Goal: Information Seeking & Learning: Check status

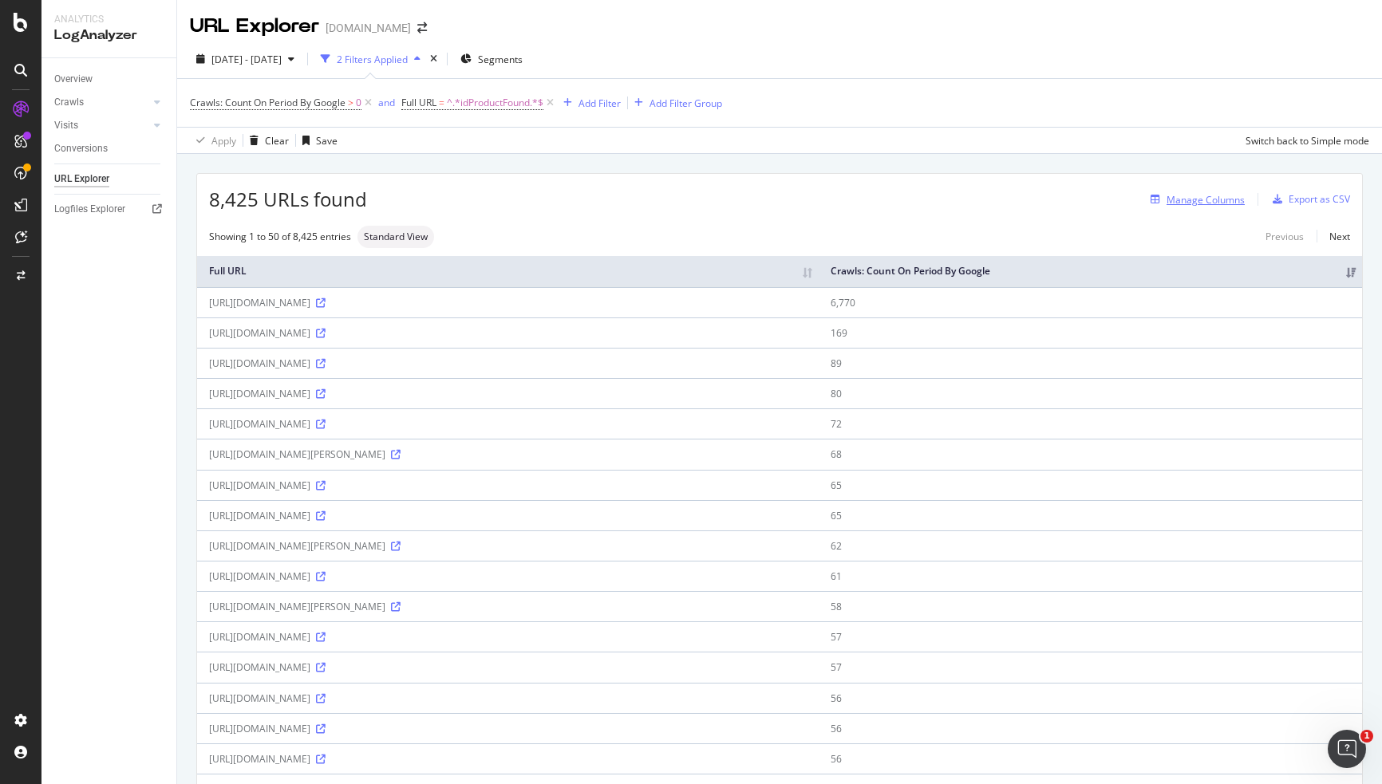
click at [1191, 196] on div "Manage Columns" at bounding box center [1206, 200] width 78 height 14
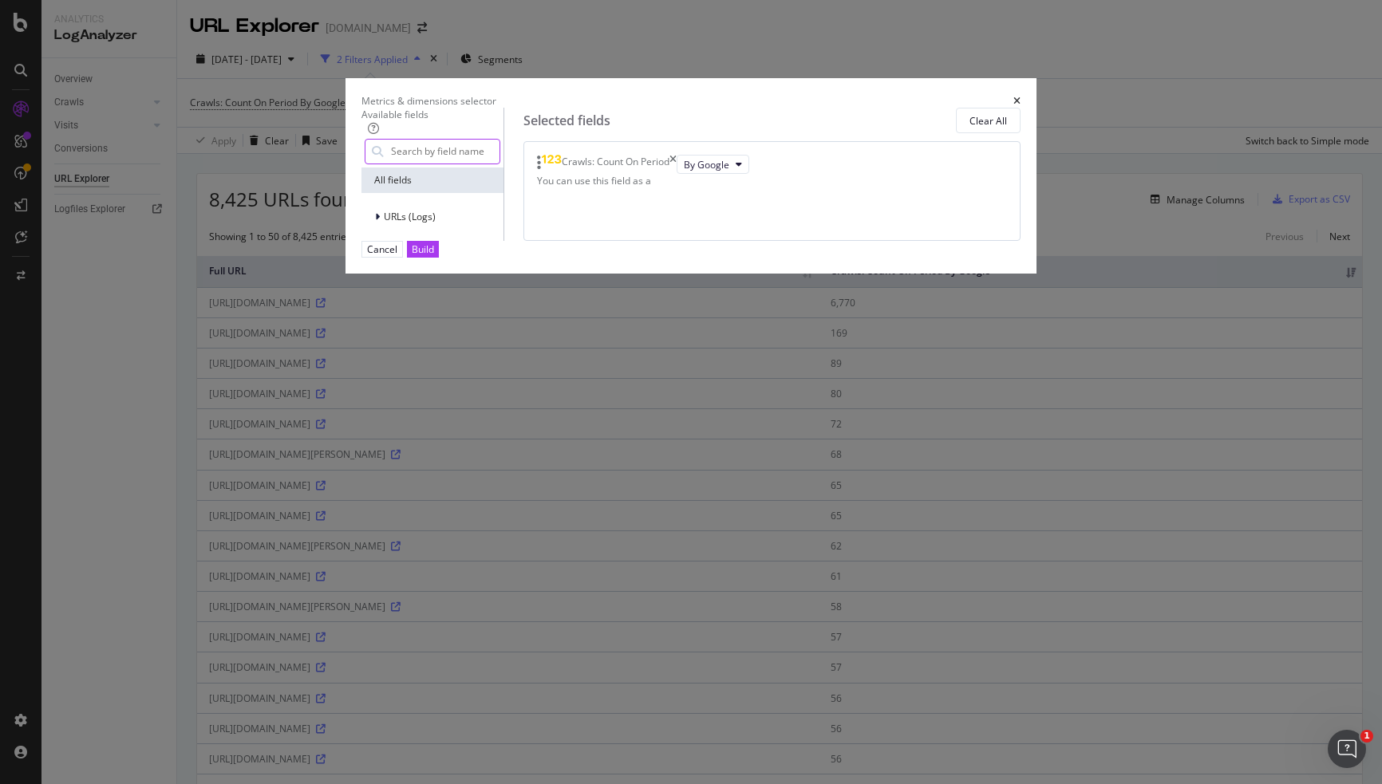
click at [460, 164] on input "modal" at bounding box center [444, 152] width 110 height 24
click at [365, 225] on div "URLs (Logs)" at bounding box center [400, 217] width 71 height 16
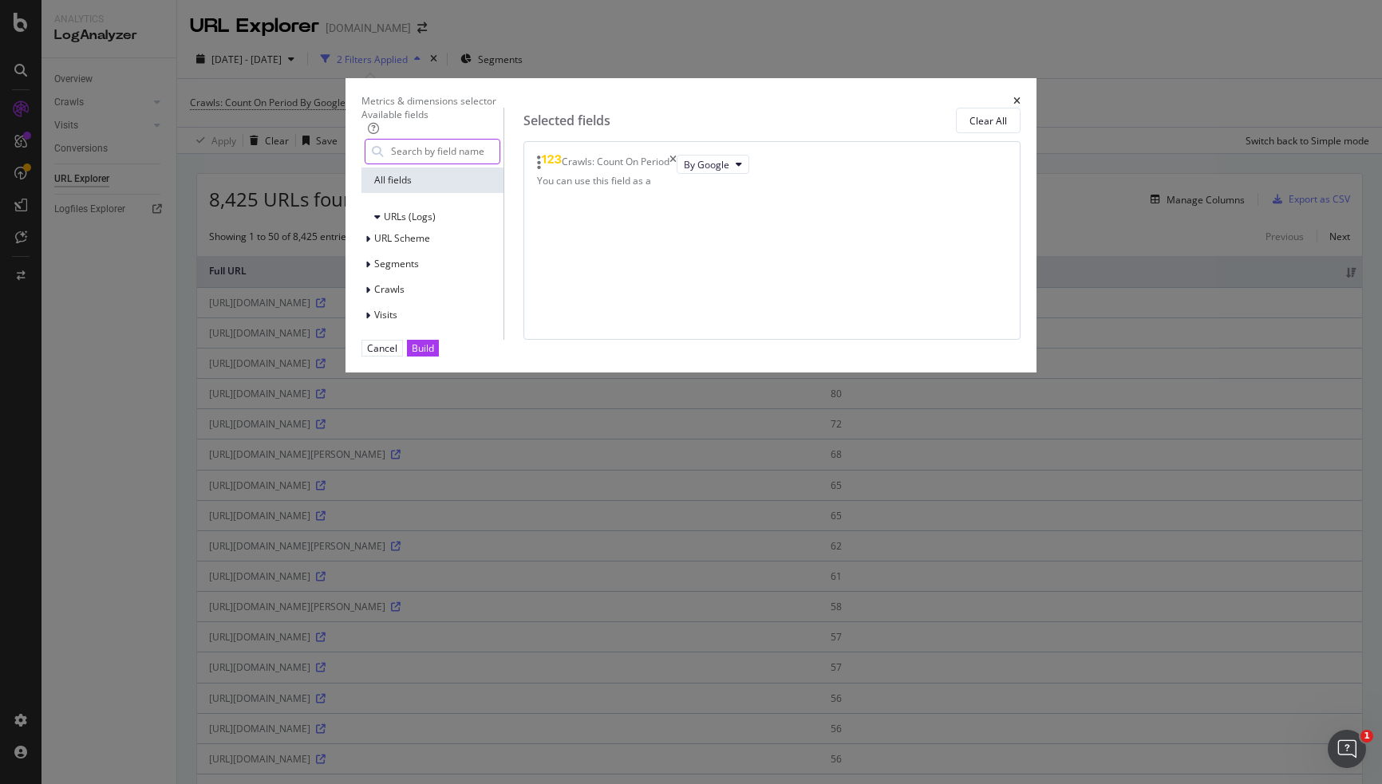
click at [437, 164] on input "modal" at bounding box center [444, 152] width 110 height 24
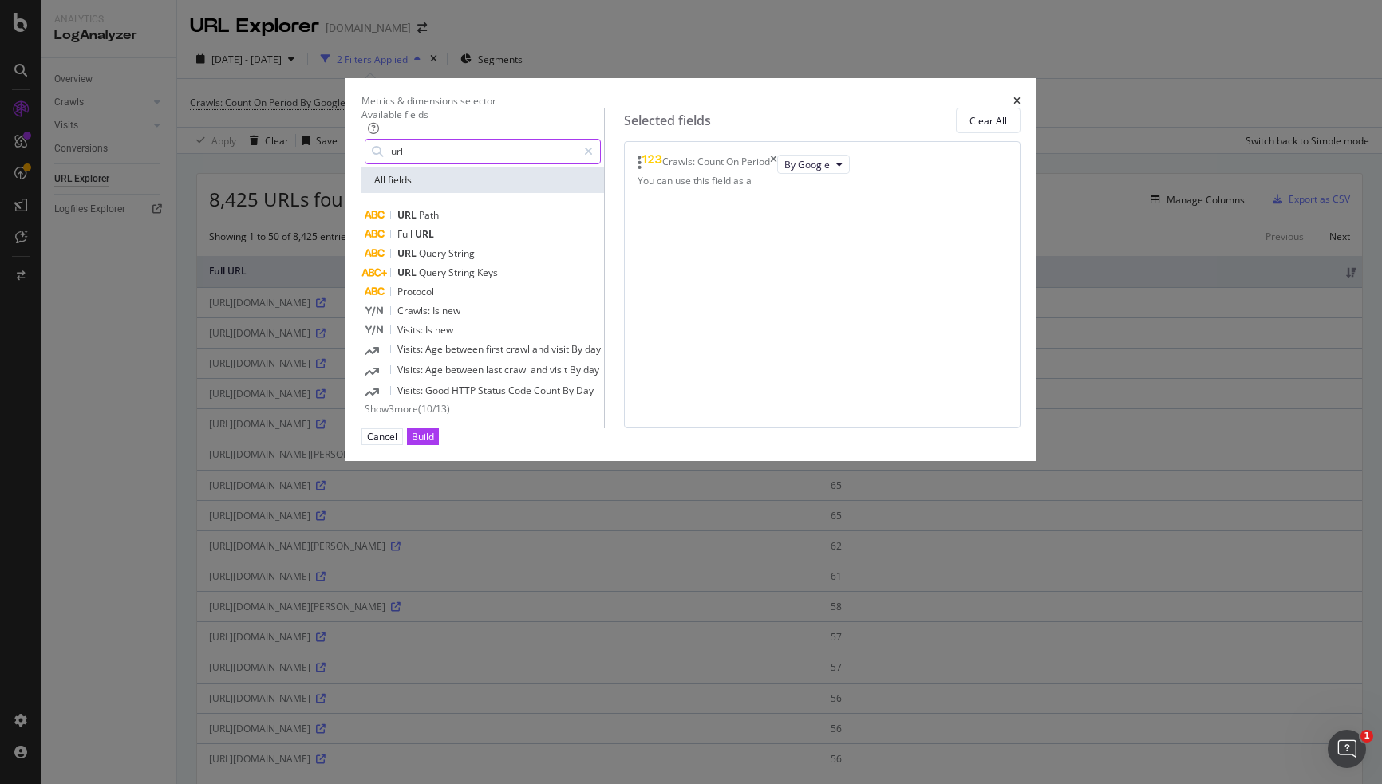
type input "url"
click at [409, 416] on span "Show 3 more" at bounding box center [391, 409] width 53 height 14
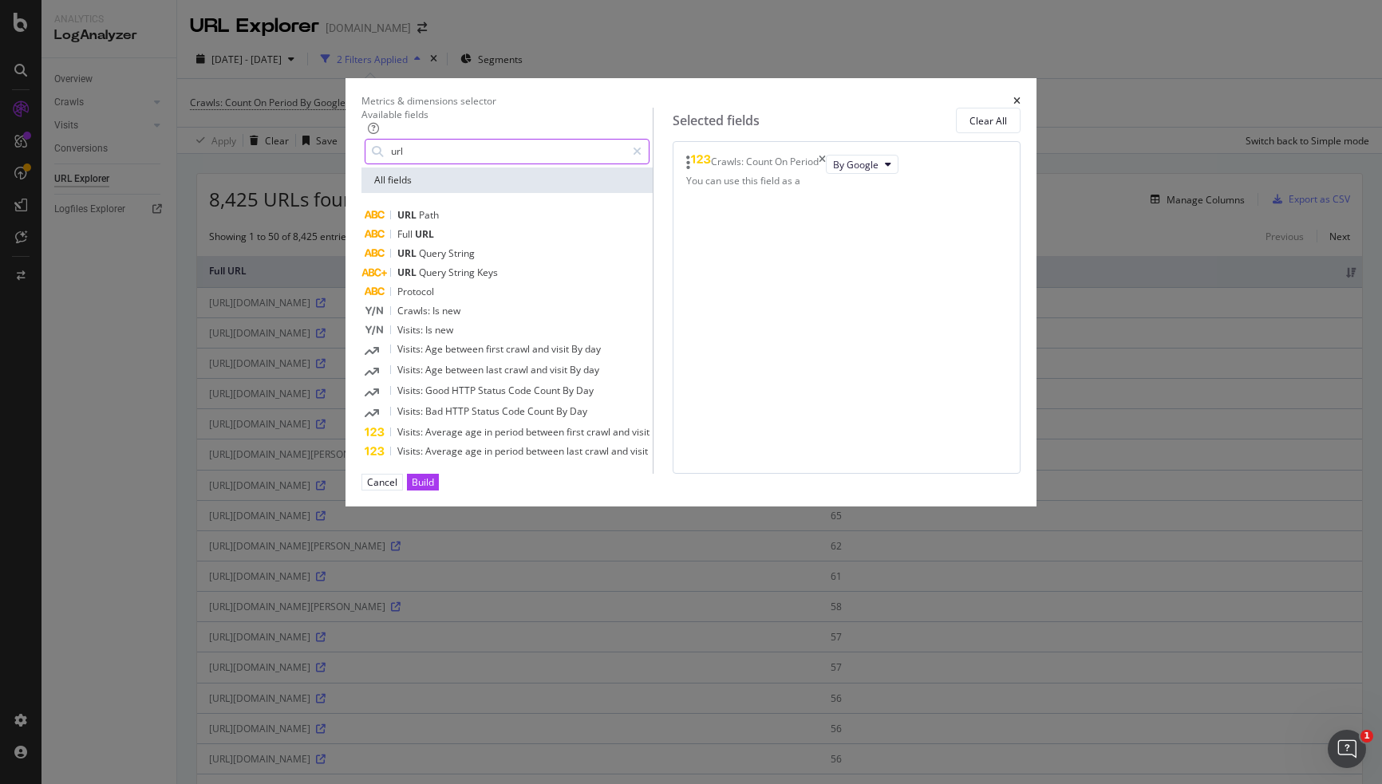
click at [402, 164] on input "url" at bounding box center [507, 152] width 236 height 24
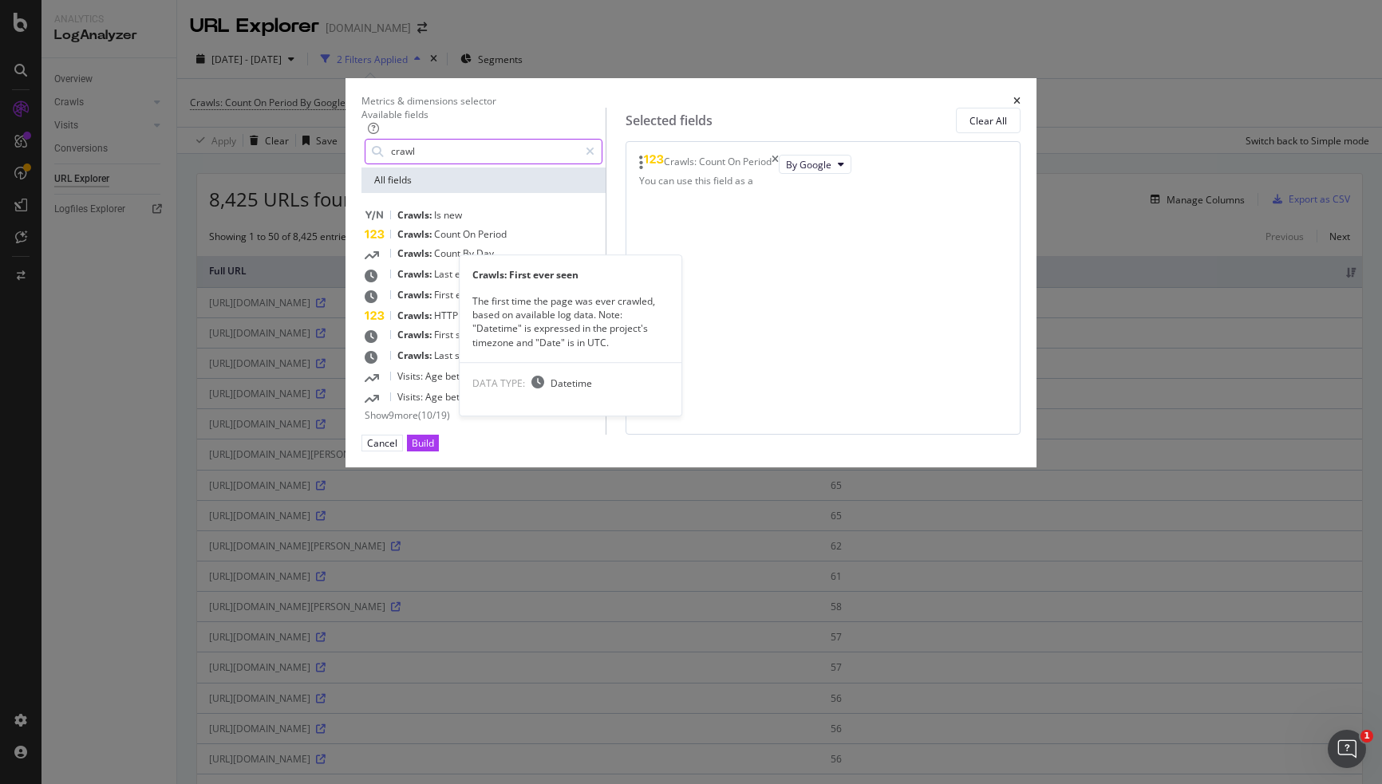
type input "crawl"
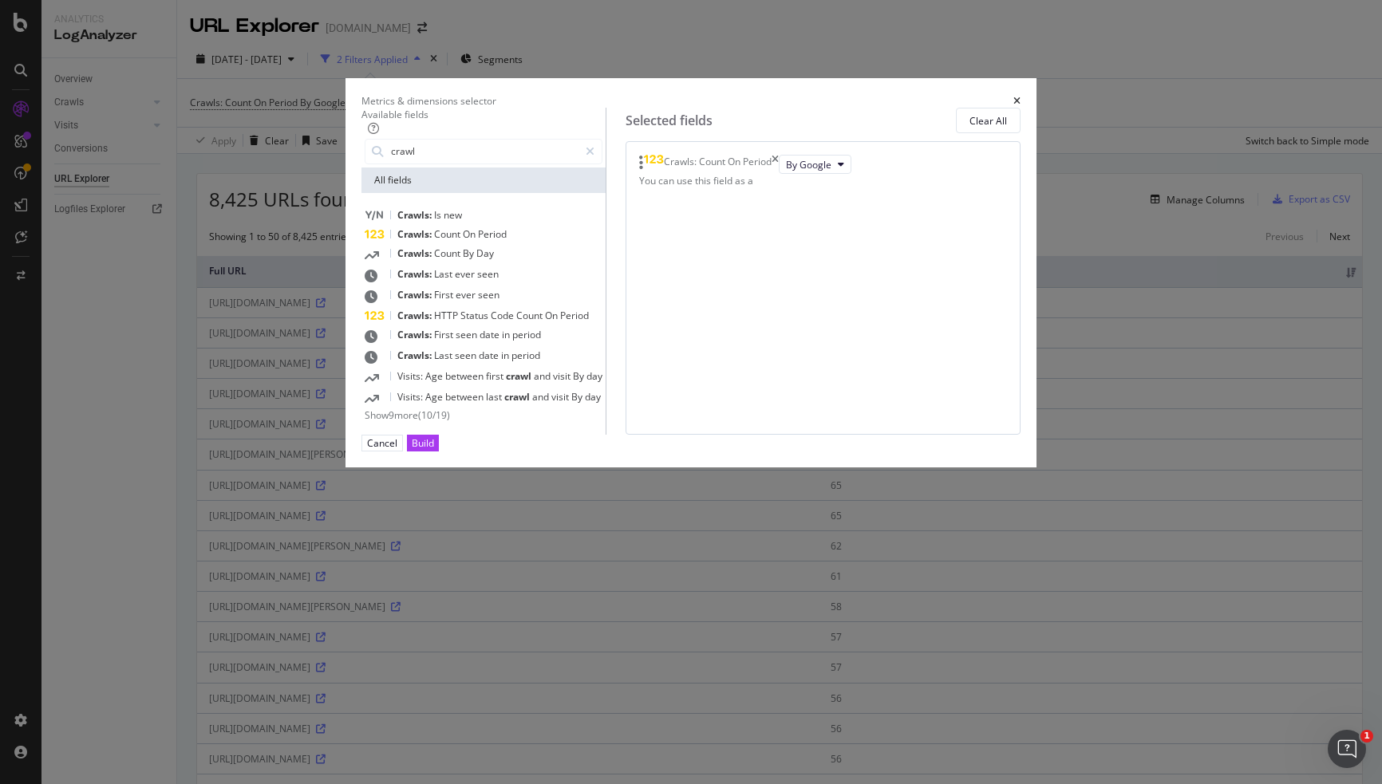
click at [476, 302] on span "ever" at bounding box center [467, 295] width 22 height 14
click at [464, 164] on input "crawl" at bounding box center [483, 152] width 189 height 24
click at [477, 281] on span "ever" at bounding box center [466, 274] width 22 height 14
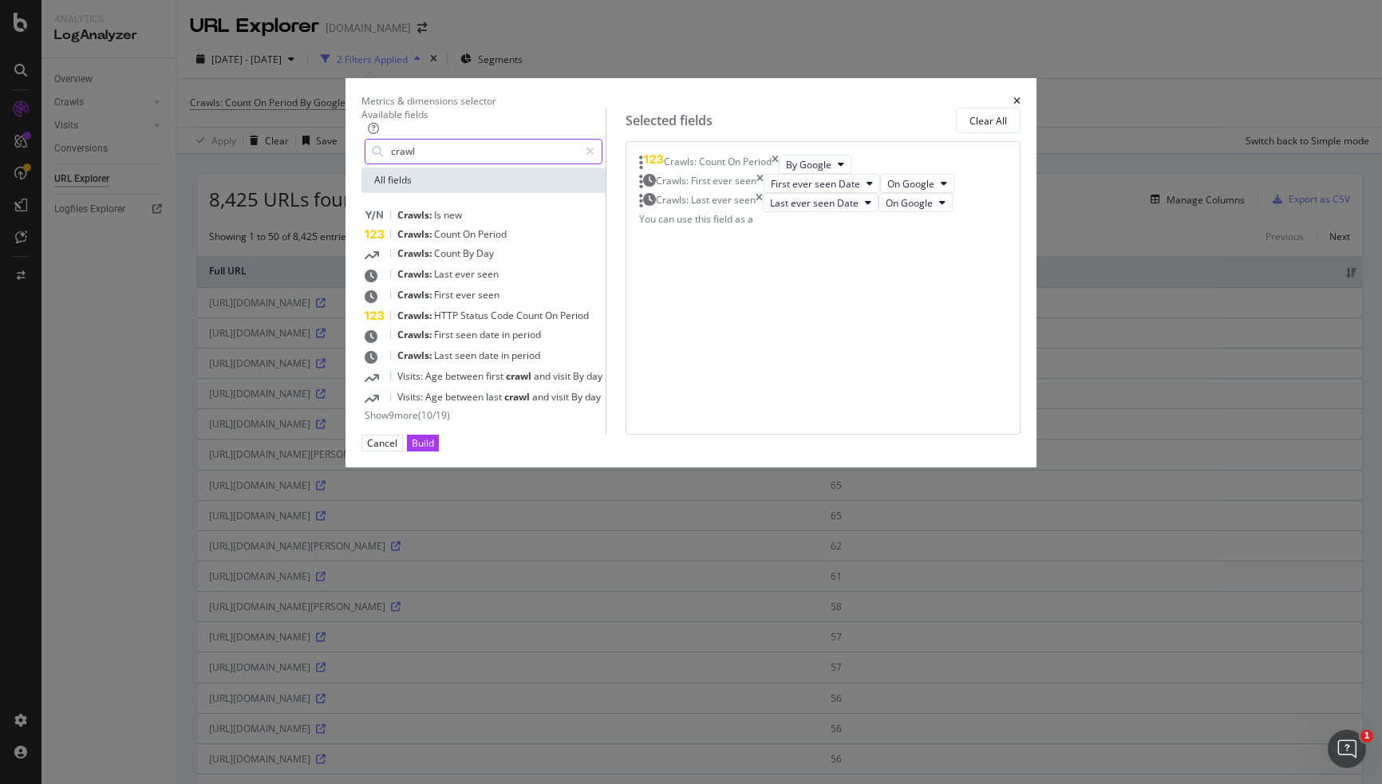
click at [496, 164] on input "crawl" at bounding box center [483, 152] width 189 height 24
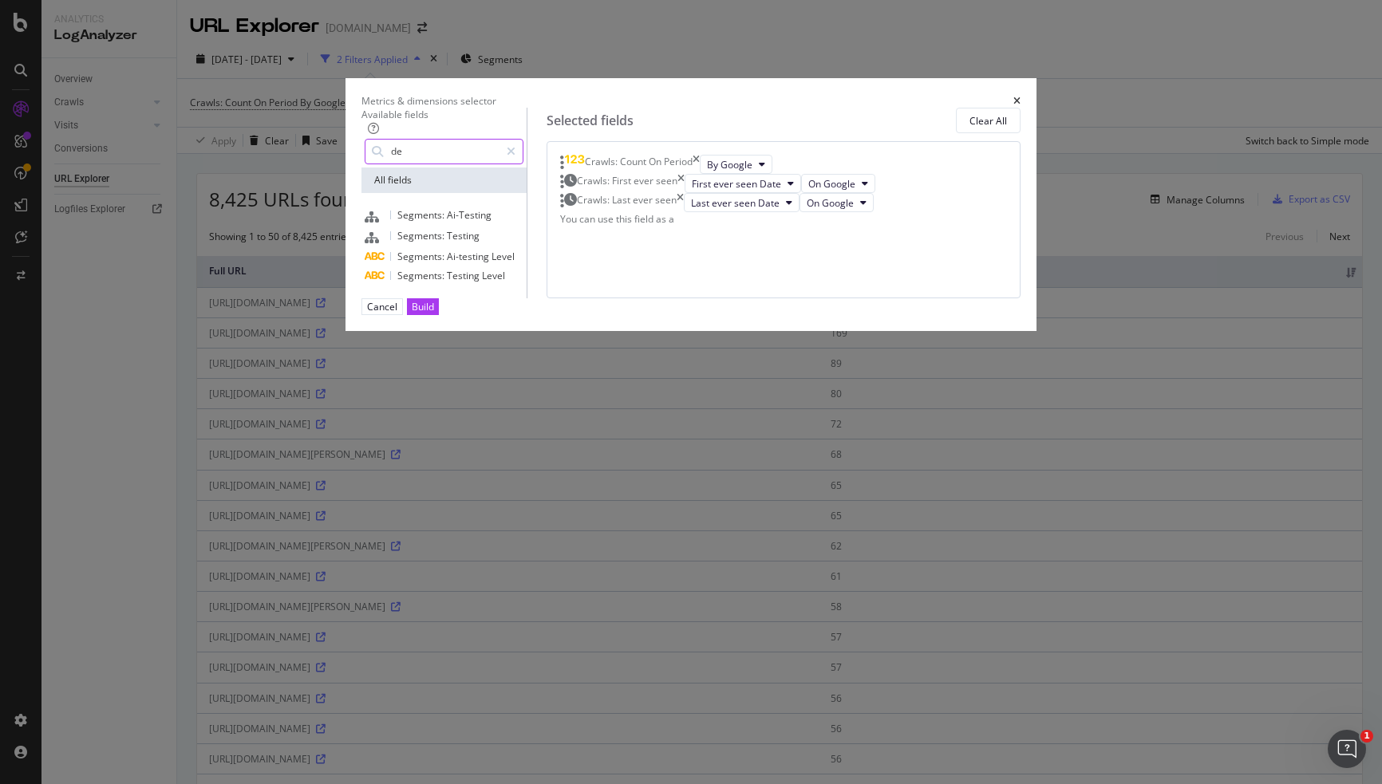
type input "d"
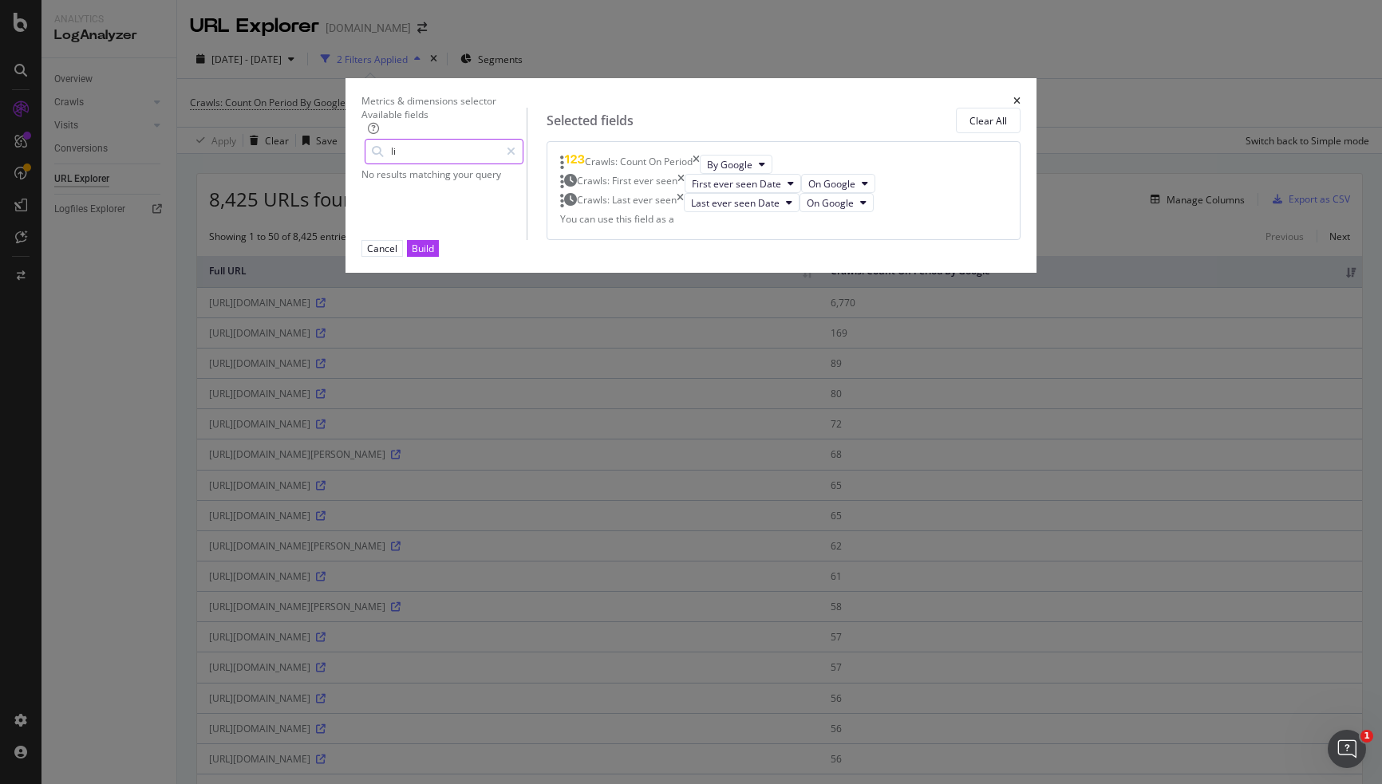
type input "l"
type input "h"
type input "r"
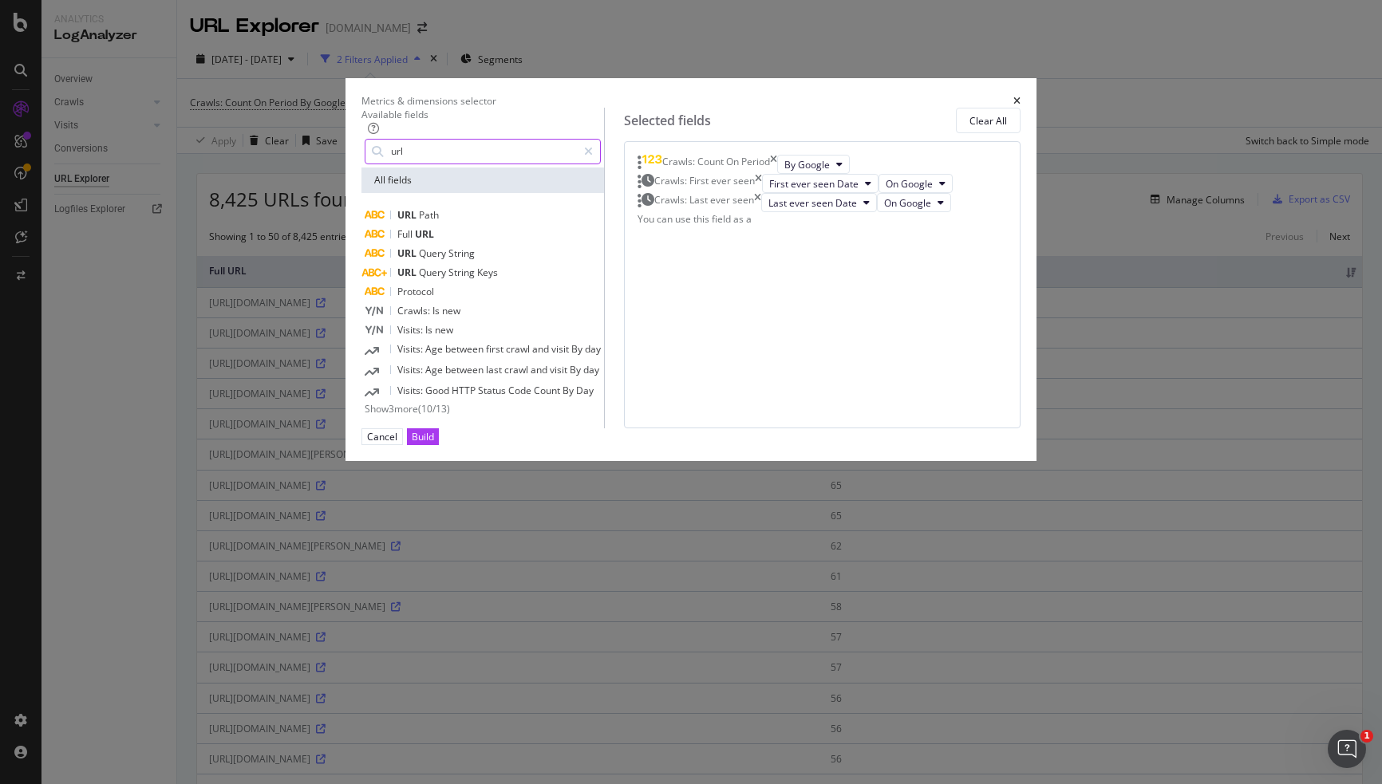
type input "url"
click at [402, 429] on div "URL Path Full URL URL Query String URL Query String Keys Protocol Crawls: Is ne…" at bounding box center [483, 310] width 243 height 235
click at [400, 416] on span "Show 3 more" at bounding box center [391, 409] width 53 height 14
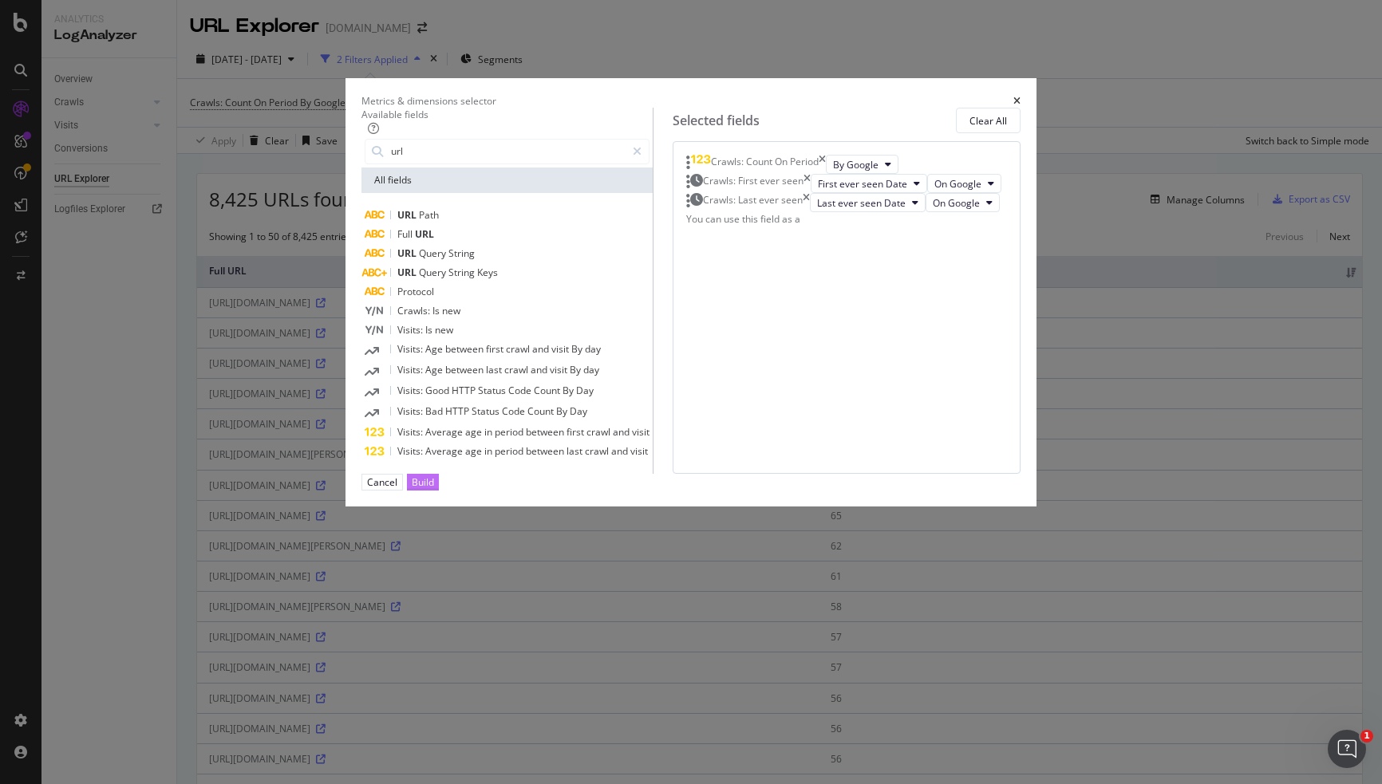
click at [434, 489] on div "Build" at bounding box center [423, 483] width 22 height 14
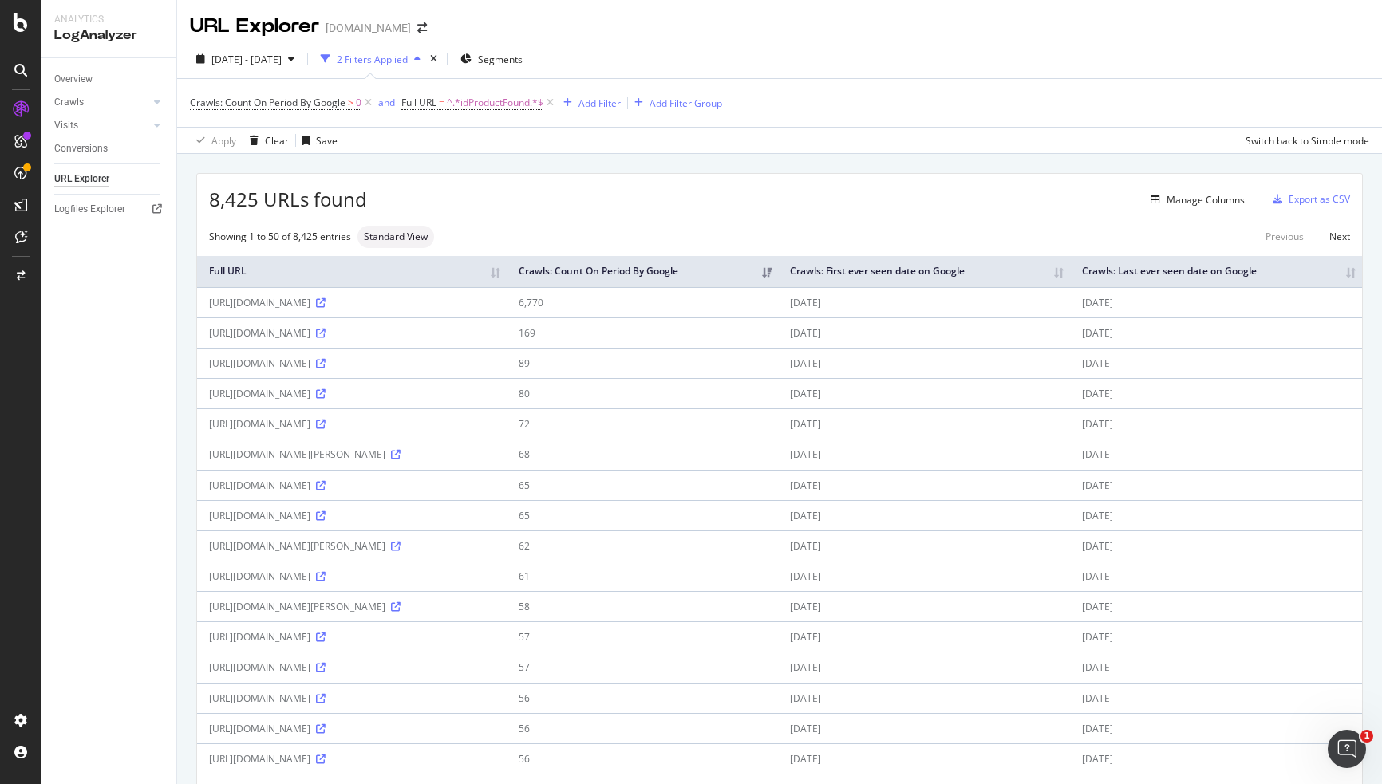
click at [1070, 272] on th "Crawls: First ever seen date on Google" at bounding box center [924, 271] width 292 height 31
